Goal: Task Accomplishment & Management: Complete application form

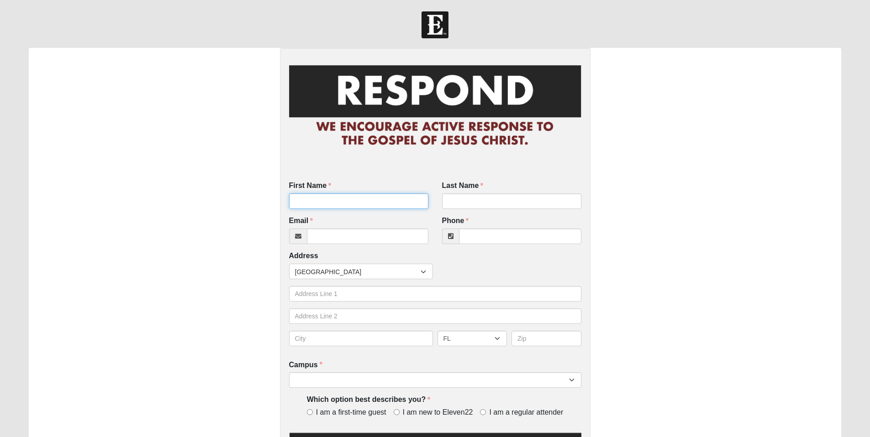
click at [331, 198] on input "First Name" at bounding box center [358, 202] width 139 height 16
type input "[PERSON_NAME]"
type input "[PERSON_NAME][EMAIL_ADDRESS][PERSON_NAME][DOMAIN_NAME]"
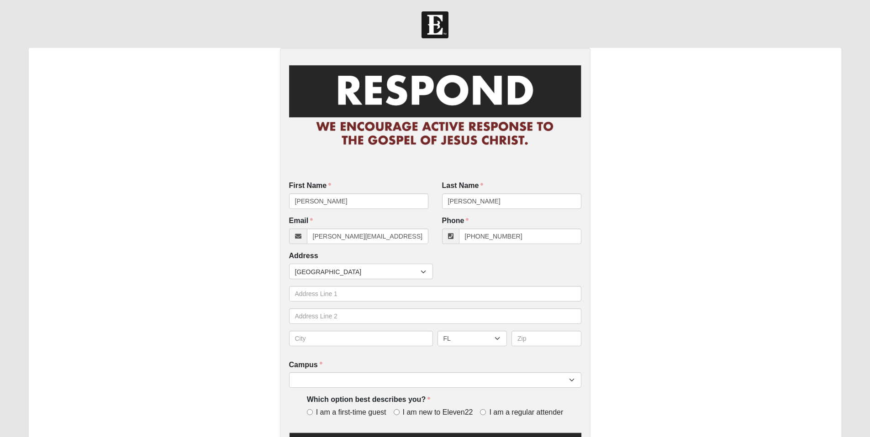
type input "[PHONE_NUMBER]"
click at [474, 265] on div "Countries [GEOGRAPHIC_DATA] ------------------------ [GEOGRAPHIC_DATA] [GEOGRAP…" at bounding box center [435, 272] width 297 height 16
click at [327, 296] on input "text" at bounding box center [435, 294] width 292 height 16
type input "[STREET_ADDRESS]"
type input "[GEOGRAPHIC_DATA]"
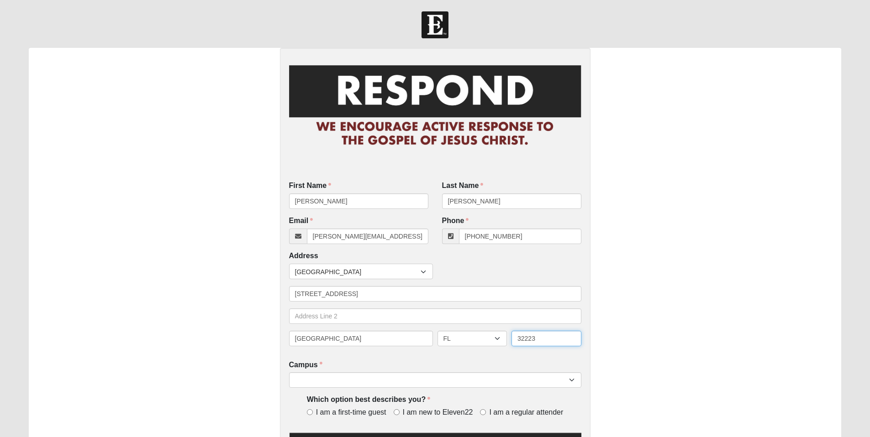
type input "32223"
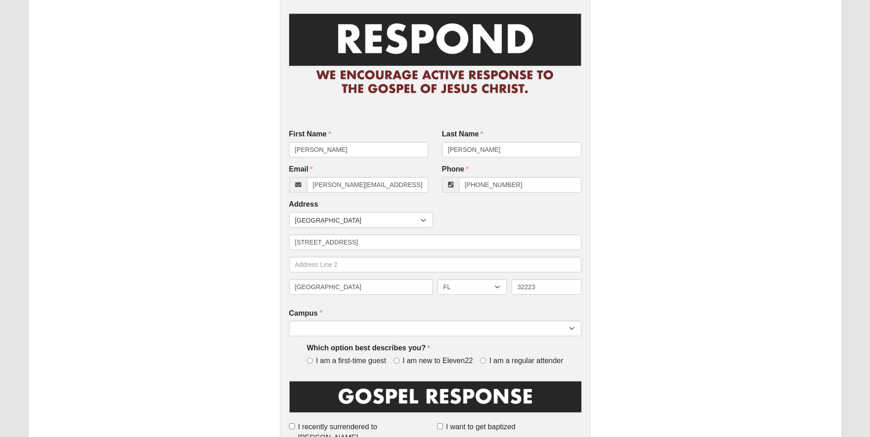
scroll to position [122, 0]
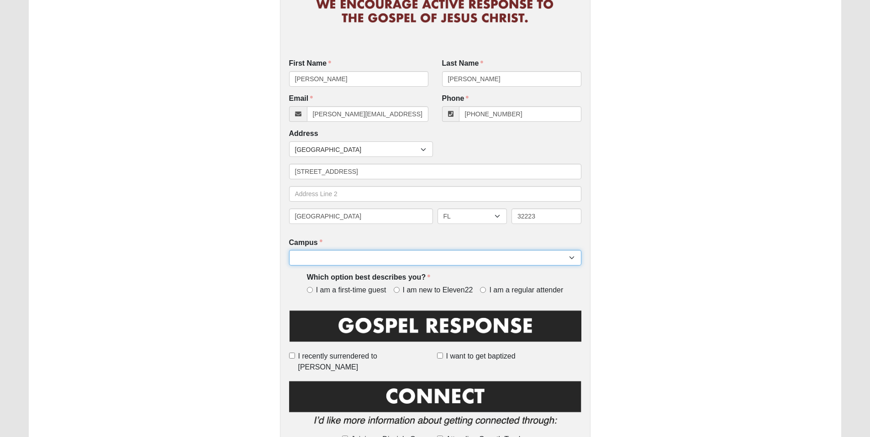
click at [341, 259] on select "Arlington Baymeadows Eleven22 Online [PERSON_NAME][GEOGRAPHIC_DATA] Jesup [GEOG…" at bounding box center [435, 258] width 292 height 16
select select "11"
click at [289, 250] on select "Arlington Baymeadows Eleven22 Online [PERSON_NAME][GEOGRAPHIC_DATA] Jesup [GEOG…" at bounding box center [435, 258] width 292 height 16
click at [202, 354] on div "First Name [PERSON_NAME] First Name is required. Last Name [PERSON_NAME] Last N…" at bounding box center [435, 393] width 813 height 935
click at [481, 292] on input "I am a regular attender" at bounding box center [483, 290] width 6 height 6
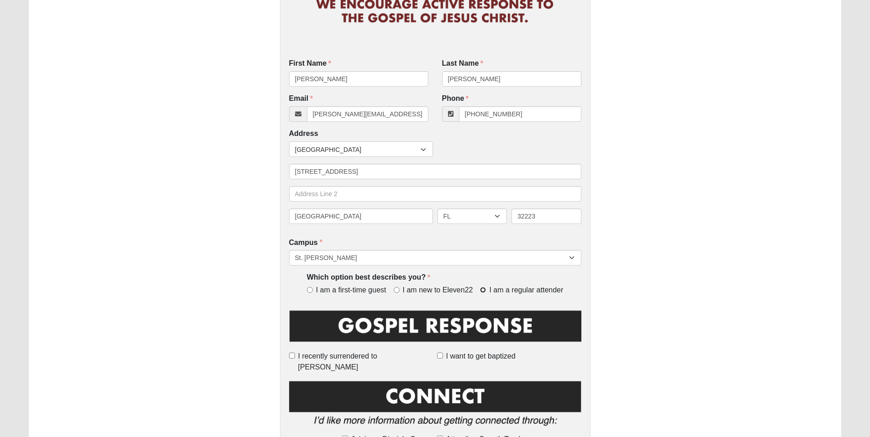
radio input "true"
click at [236, 279] on div "First Name [PERSON_NAME] First Name is required. Last Name [PERSON_NAME] Last N…" at bounding box center [435, 393] width 813 height 935
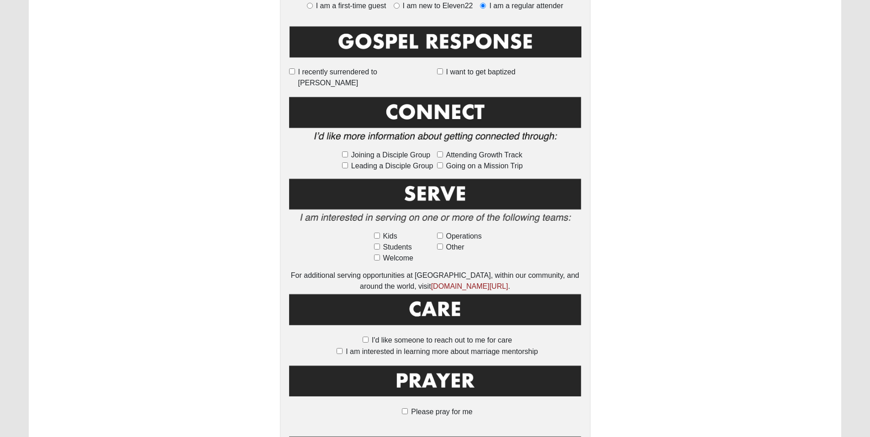
scroll to position [464, 0]
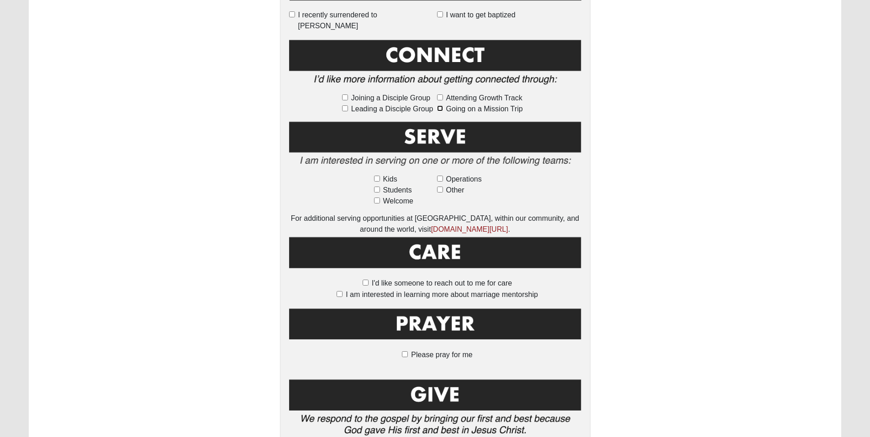
click at [438, 105] on input "Going on a Mission Trip" at bounding box center [440, 108] width 6 height 6
checkbox input "true"
click at [376, 176] on input "Kids" at bounding box center [377, 179] width 6 height 6
checkbox input "true"
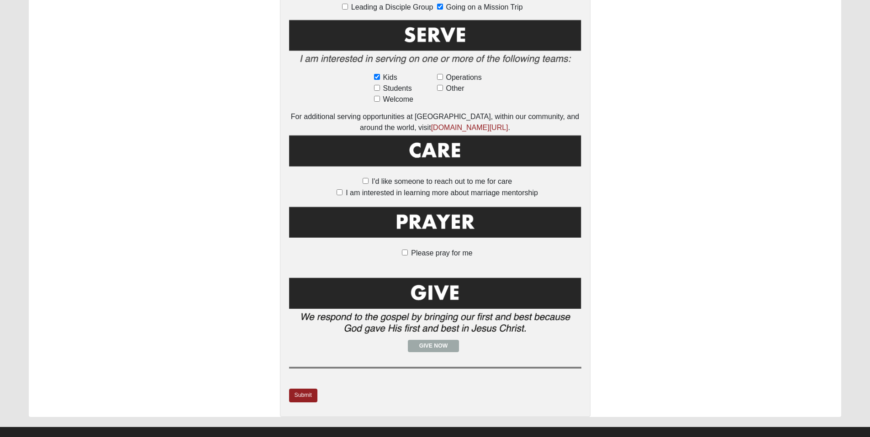
scroll to position [568, 0]
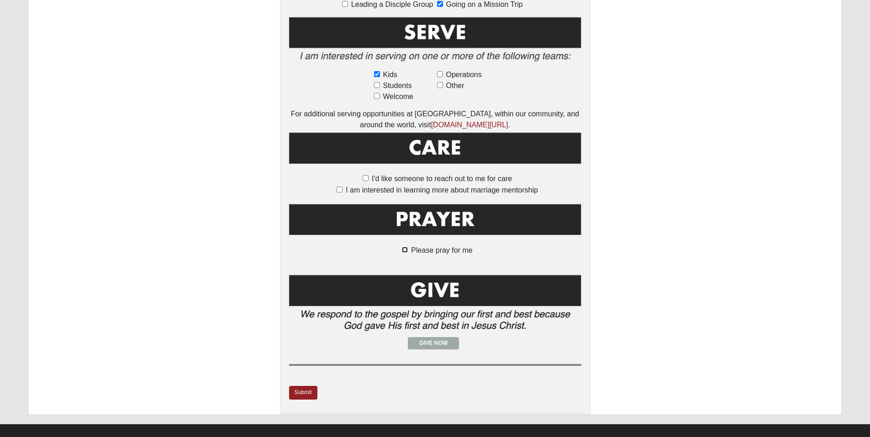
click at [406, 247] on input "Please pray for me" at bounding box center [405, 250] width 6 height 6
checkbox input "true"
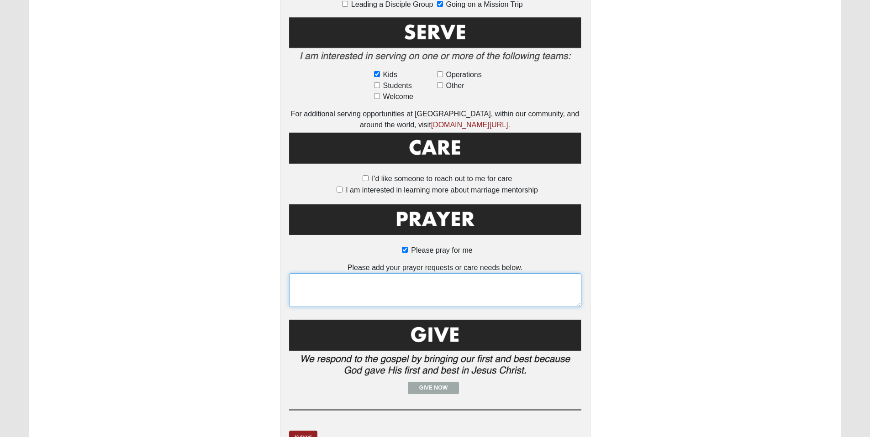
click at [395, 278] on textarea at bounding box center [435, 290] width 292 height 34
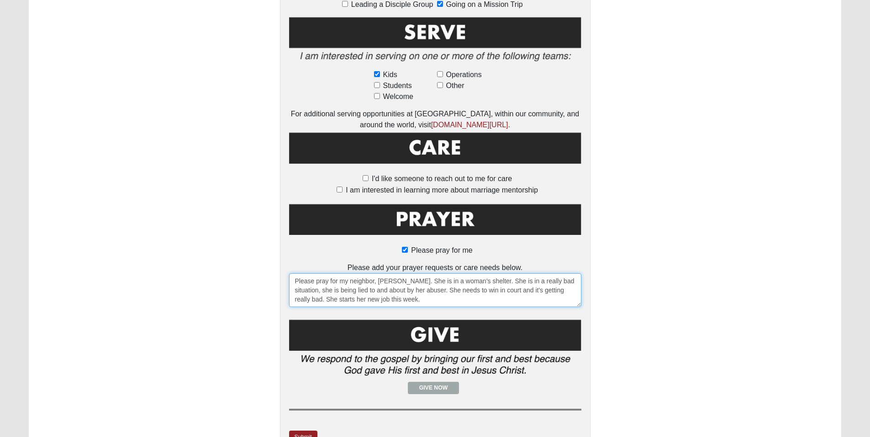
scroll to position [613, 0]
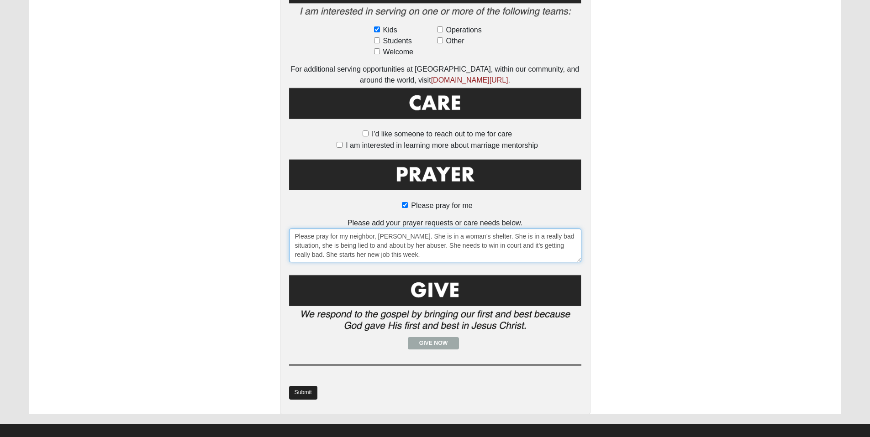
type textarea "Please pray for my neighbor, [PERSON_NAME]. She is in a woman's shelter. She is…"
click at [300, 386] on link "Submit" at bounding box center [303, 392] width 28 height 13
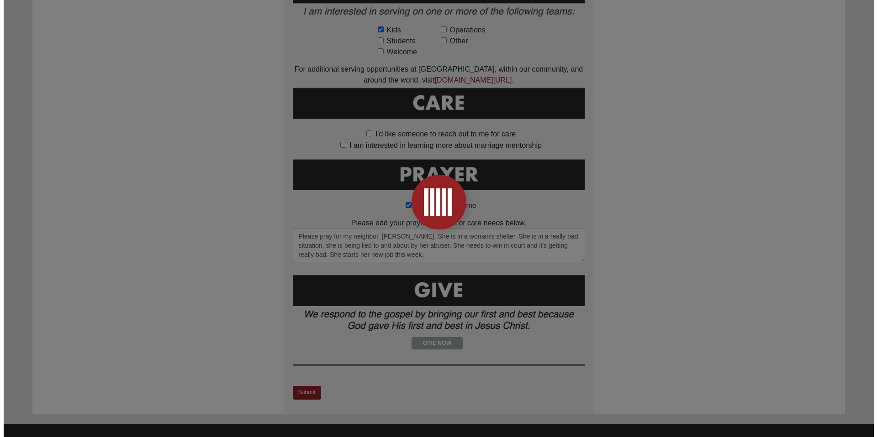
scroll to position [0, 0]
